Goal: Task Accomplishment & Management: Use online tool/utility

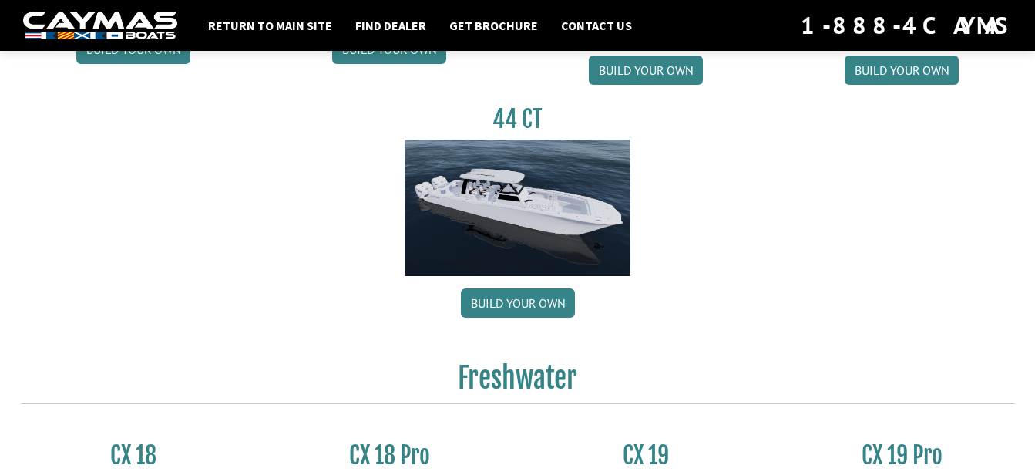
scroll to position [966, 0]
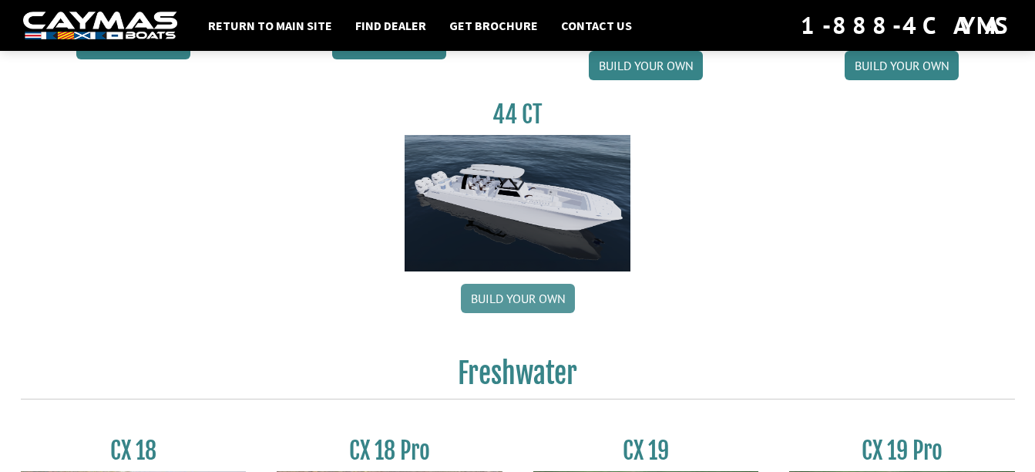
click at [513, 284] on link "Build your own" at bounding box center [518, 298] width 114 height 29
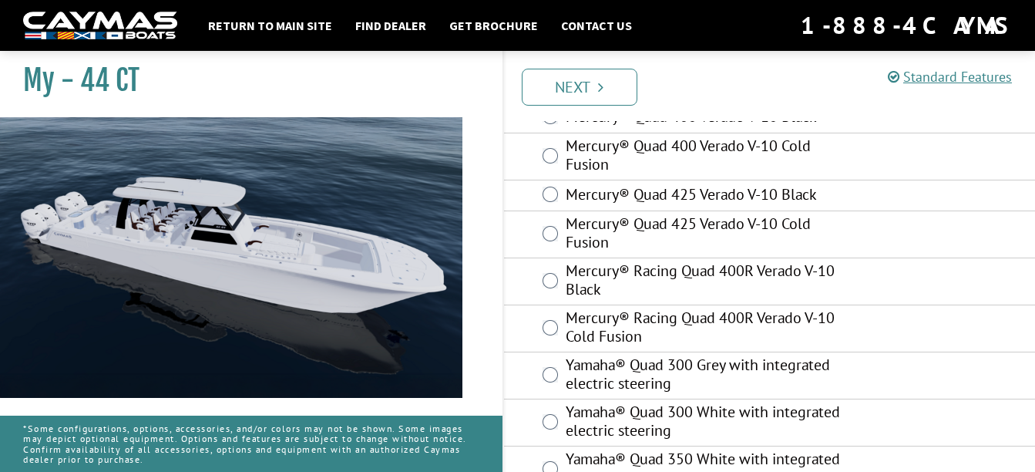
scroll to position [145, 0]
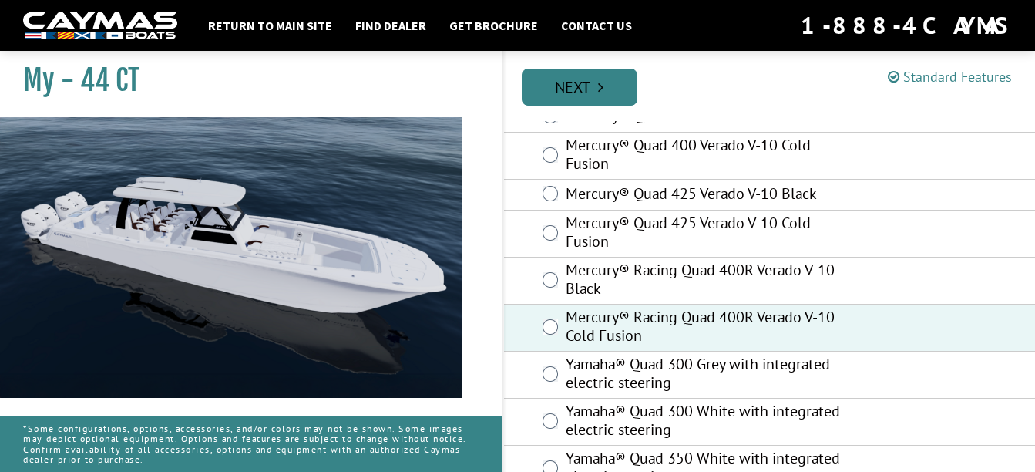
click at [590, 102] on link "Next" at bounding box center [580, 87] width 116 height 37
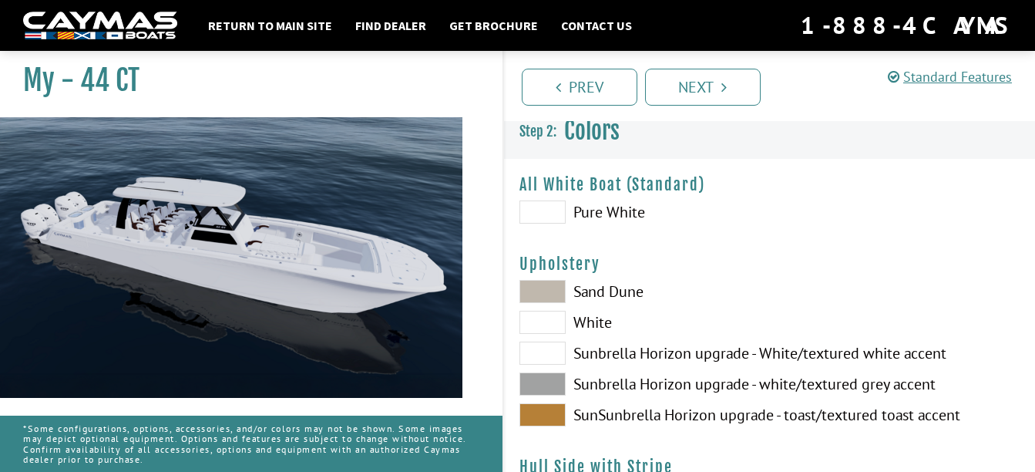
scroll to position [0, 0]
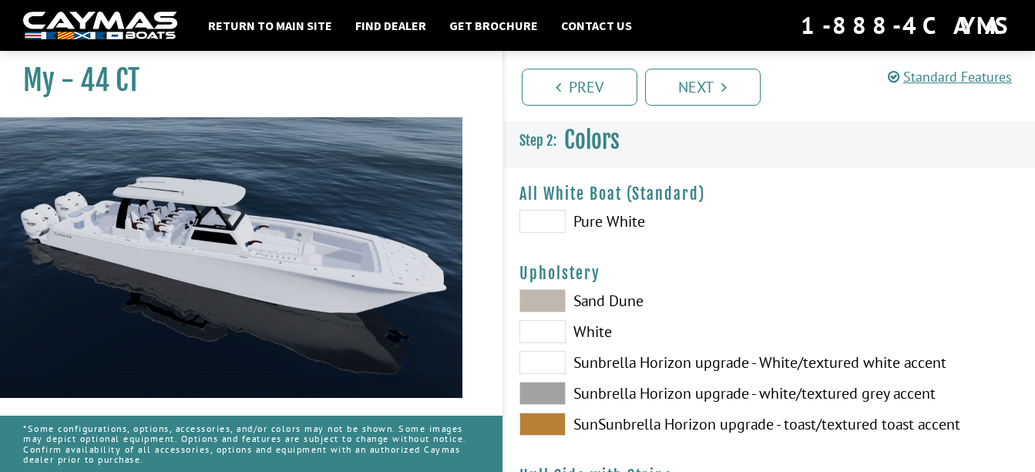
click at [544, 324] on span at bounding box center [542, 331] width 46 height 23
click at [538, 381] on span at bounding box center [542, 392] width 46 height 23
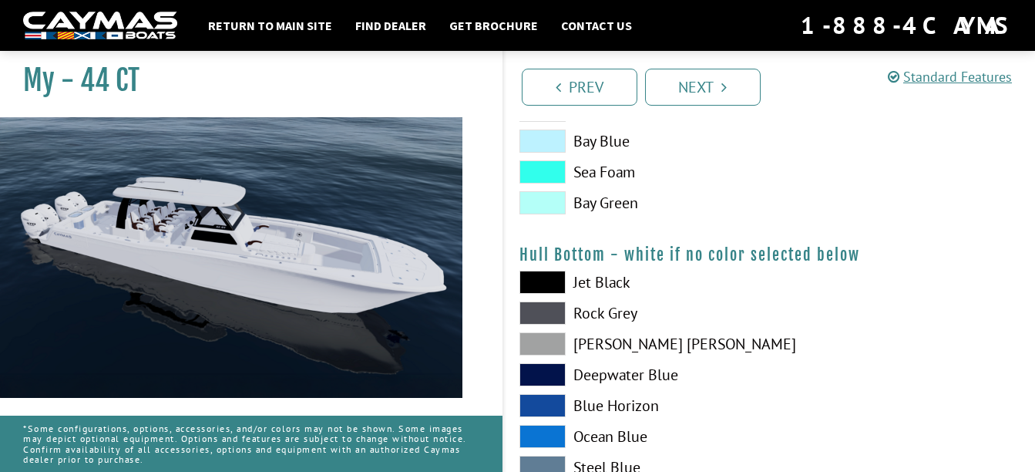
scroll to position [995, 0]
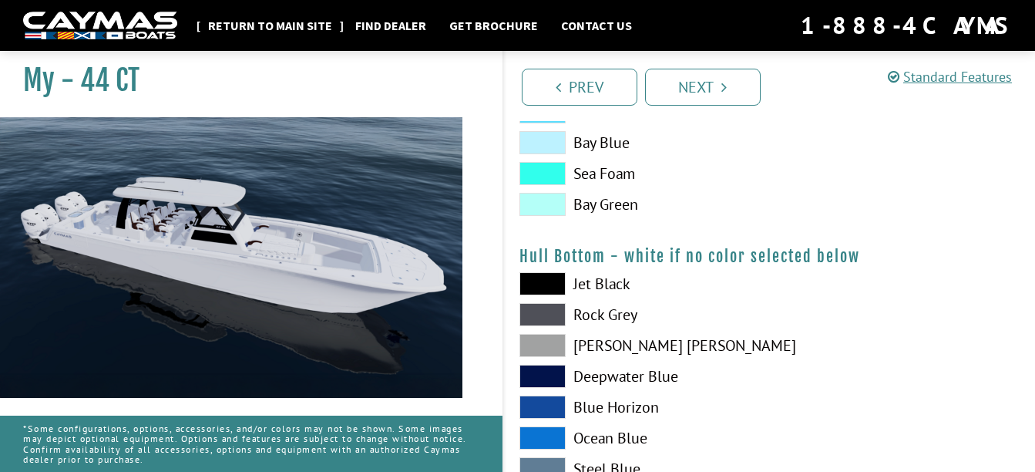
click at [309, 29] on link "Return to main site" at bounding box center [269, 25] width 139 height 20
